Goal: Entertainment & Leisure: Consume media (video, audio)

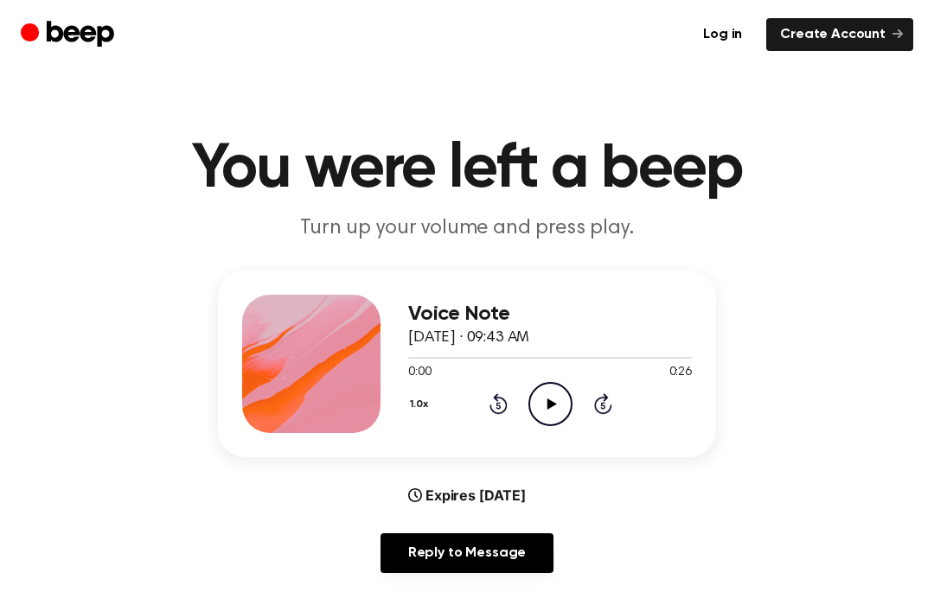
click at [554, 398] on icon "Play Audio" at bounding box center [550, 404] width 44 height 44
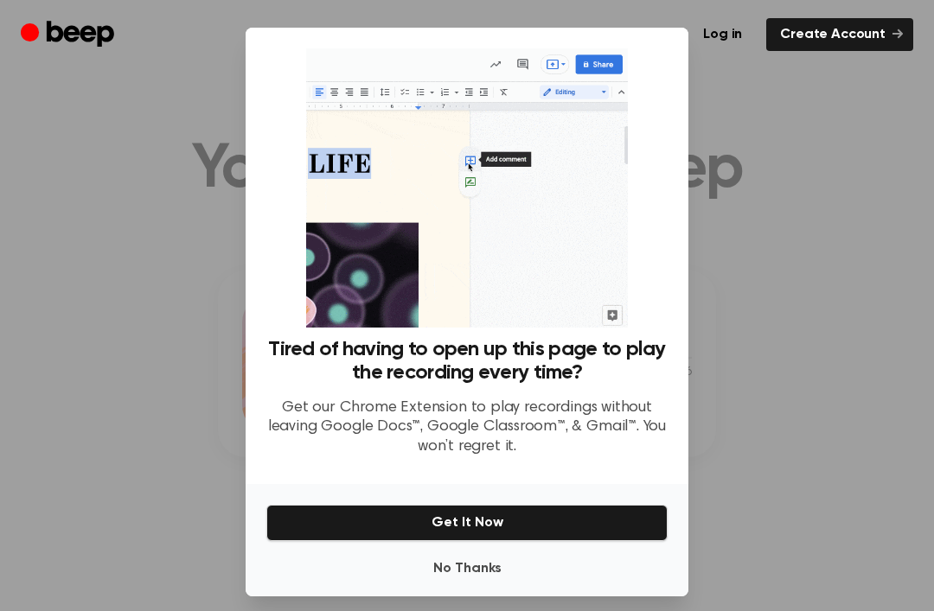
click at [418, 586] on button "No Thanks" at bounding box center [466, 568] width 401 height 35
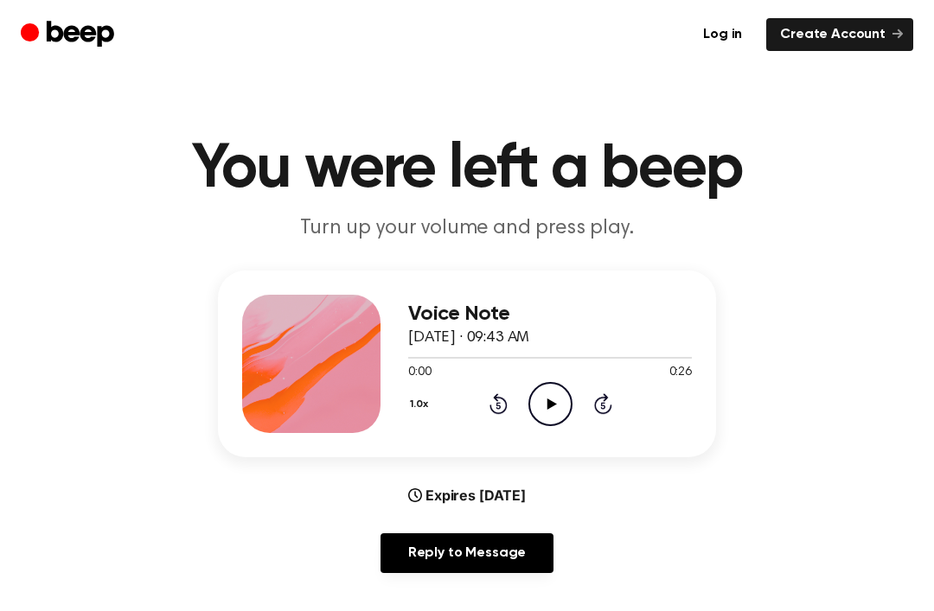
click at [564, 400] on icon "Play Audio" at bounding box center [550, 404] width 44 height 44
click at [491, 386] on div "1.0x Rewind 5 seconds Play Audio Skip 5 seconds" at bounding box center [550, 404] width 284 height 44
click at [485, 407] on div "1.0x Rewind 5 seconds Play Audio Skip 5 seconds" at bounding box center [550, 404] width 284 height 44
click at [501, 398] on icon at bounding box center [498, 403] width 18 height 21
click at [498, 397] on icon at bounding box center [498, 403] width 18 height 21
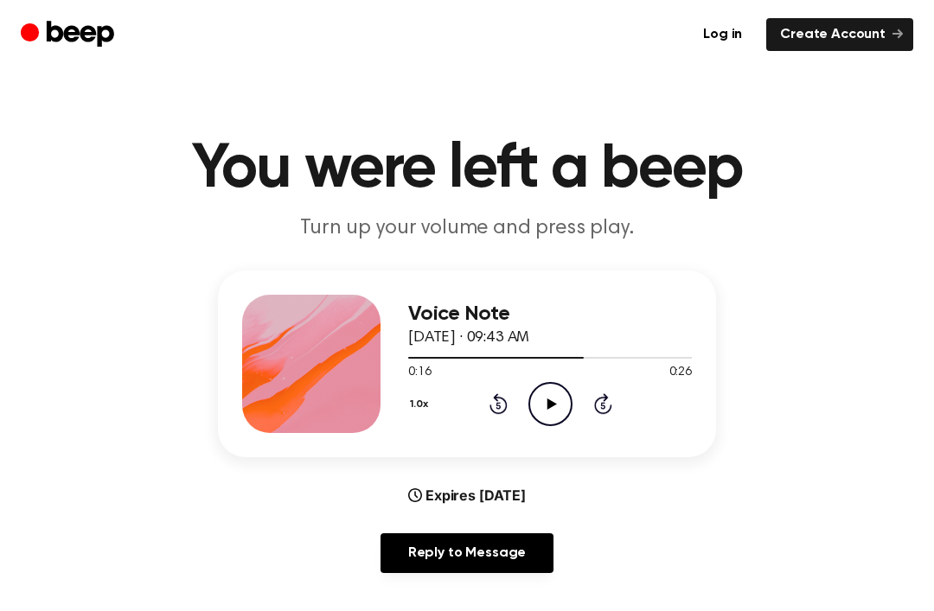
click at [491, 402] on icon "Rewind 5 seconds" at bounding box center [497, 403] width 19 height 22
click at [491, 398] on icon "Rewind 5 seconds" at bounding box center [497, 403] width 19 height 22
click at [492, 383] on div "1.0x Rewind 5 seconds Play Audio Skip 5 seconds" at bounding box center [550, 404] width 284 height 44
click at [487, 385] on div "1.0x Rewind 5 seconds Play Audio Skip 5 seconds" at bounding box center [550, 404] width 284 height 44
click at [487, 397] on div "1.0x Rewind 5 seconds Play Audio Skip 5 seconds" at bounding box center [550, 404] width 284 height 44
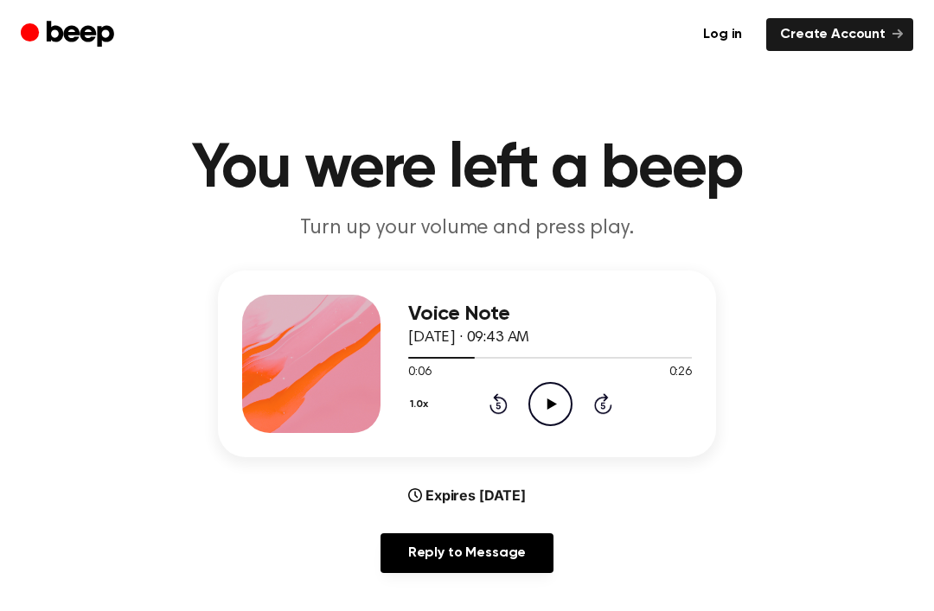
click at [488, 398] on icon "Rewind 5 seconds" at bounding box center [497, 403] width 19 height 22
click at [497, 401] on icon at bounding box center [498, 403] width 18 height 21
click at [488, 405] on icon "Rewind 5 seconds" at bounding box center [497, 403] width 19 height 22
click at [553, 402] on icon at bounding box center [551, 403] width 10 height 11
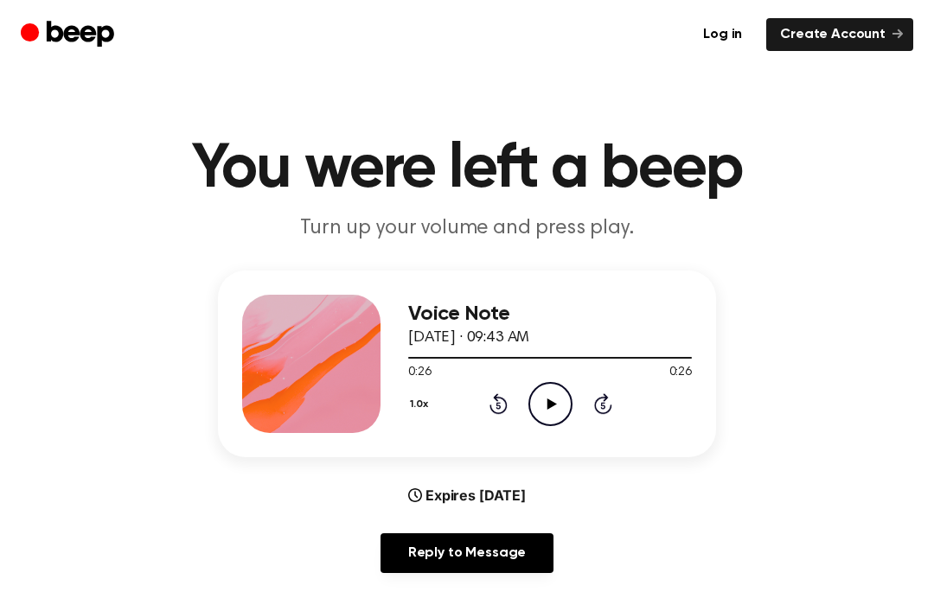
click at [484, 391] on div "1.0x Rewind 5 seconds Play Audio Skip 5 seconds" at bounding box center [550, 404] width 284 height 44
click at [496, 413] on icon at bounding box center [498, 403] width 18 height 21
click at [499, 415] on div "1.0x Rewind 5 seconds Play Audio Skip 5 seconds" at bounding box center [550, 404] width 284 height 44
click at [487, 407] on div "1.0x Rewind 5 seconds Play Audio Skip 5 seconds" at bounding box center [550, 404] width 284 height 44
click at [494, 404] on icon "Rewind 5 seconds" at bounding box center [497, 403] width 19 height 22
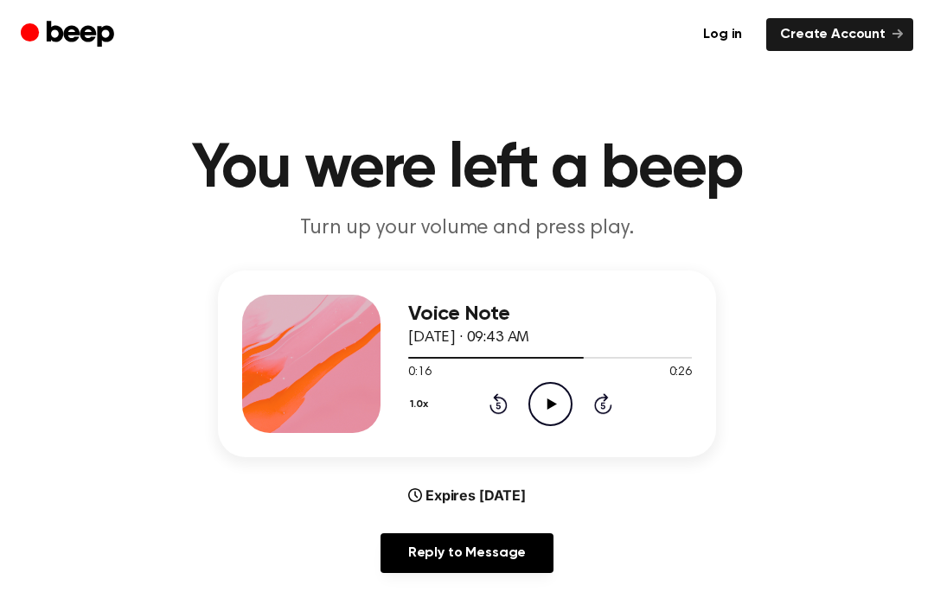
click at [489, 407] on icon at bounding box center [498, 403] width 18 height 21
click at [489, 406] on icon at bounding box center [498, 403] width 18 height 21
click at [482, 411] on div "1.0x Rewind 5 seconds Play Audio Skip 5 seconds" at bounding box center [550, 404] width 284 height 44
click at [482, 410] on div "1.0x Rewind 5 seconds Play Audio Skip 5 seconds" at bounding box center [550, 404] width 284 height 44
click at [489, 405] on icon "Rewind 5 seconds" at bounding box center [497, 403] width 19 height 22
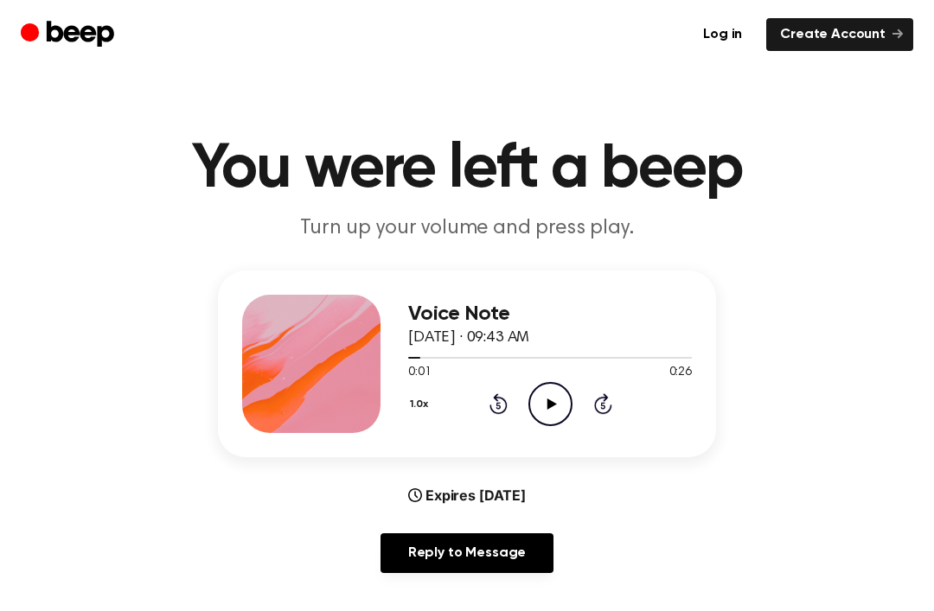
click at [496, 407] on icon "Rewind 5 seconds" at bounding box center [497, 403] width 19 height 22
click at [480, 410] on div "1.0x Rewind 5 seconds Play Audio Skip 5 seconds" at bounding box center [550, 404] width 284 height 44
click at [923, 195] on main "You were left a beep Turn up your volume and press play. Voice Note [DATE] · 09…" at bounding box center [467, 557] width 934 height 1114
click at [570, 408] on circle at bounding box center [550, 404] width 42 height 42
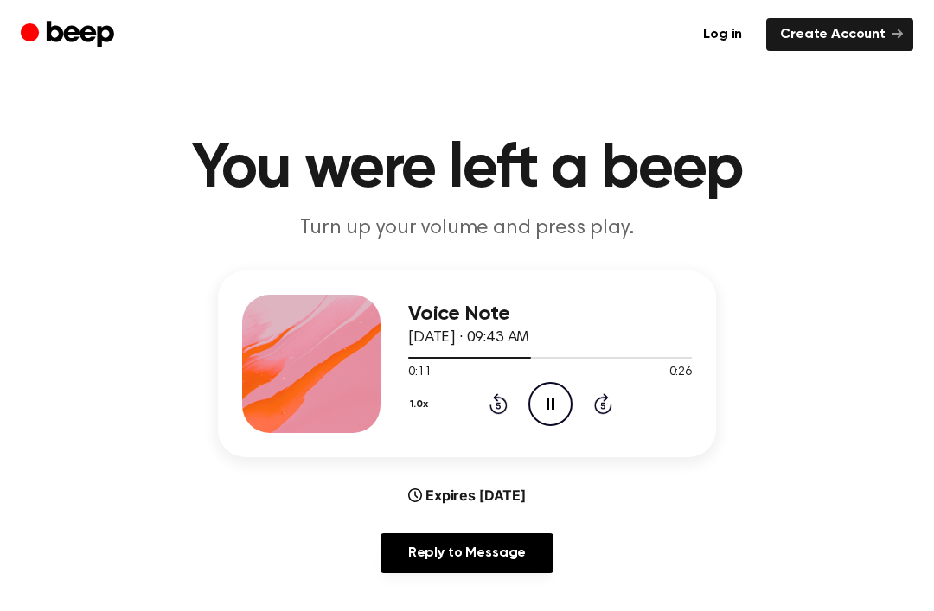
click at [498, 411] on icon "Rewind 5 seconds" at bounding box center [497, 403] width 19 height 22
click at [491, 409] on icon at bounding box center [498, 403] width 18 height 21
click at [558, 392] on icon "Pause Audio" at bounding box center [550, 404] width 44 height 44
click at [504, 405] on icon "Rewind 5 seconds" at bounding box center [497, 403] width 19 height 22
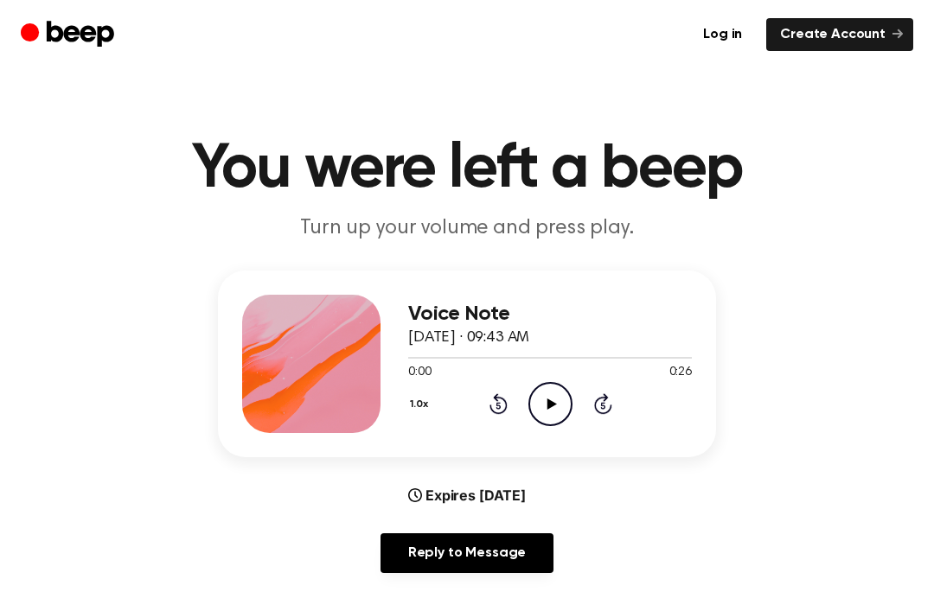
click at [493, 413] on icon "Rewind 5 seconds" at bounding box center [497, 403] width 19 height 22
click at [560, 379] on div "0:00 0:26" at bounding box center [550, 373] width 284 height 18
click at [561, 401] on icon "Play Audio" at bounding box center [550, 404] width 44 height 44
click at [602, 415] on div "1.0x Rewind 5 seconds Pause Audio Skip 5 seconds" at bounding box center [550, 404] width 284 height 44
click at [608, 412] on icon at bounding box center [603, 403] width 18 height 21
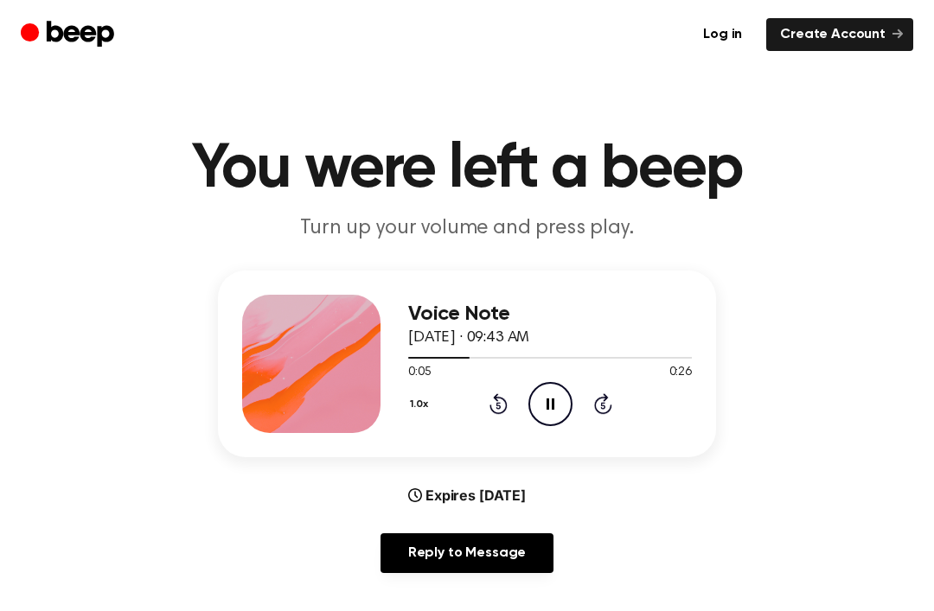
click at [602, 413] on icon at bounding box center [603, 403] width 18 height 21
